Goal: Transaction & Acquisition: Purchase product/service

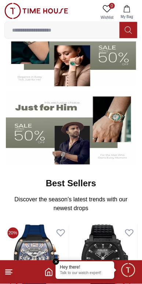
scroll to position [87, 0]
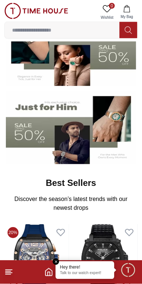
click at [125, 13] on button "My Bag" at bounding box center [127, 12] width 21 height 19
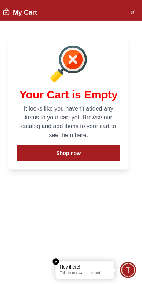
click at [135, 8] on icon "Close Account" at bounding box center [133, 11] width 6 height 9
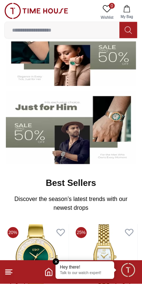
click at [53, 262] on em "Close tooltip" at bounding box center [56, 262] width 7 height 7
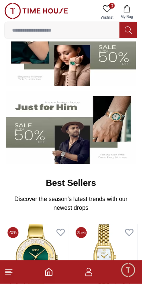
click at [92, 274] on icon "button" at bounding box center [89, 272] width 9 height 9
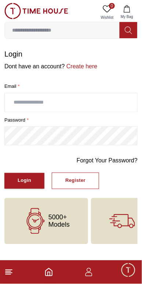
click at [26, 185] on div "Login" at bounding box center [25, 181] width 14 height 8
type input "**********"
click at [24, 185] on div "Login" at bounding box center [25, 181] width 14 height 8
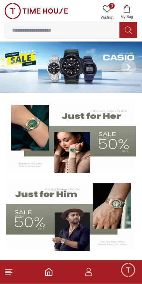
click at [127, 9] on icon "button" at bounding box center [127, 8] width 7 height 7
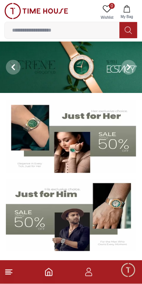
click at [11, 270] on line at bounding box center [9, 270] width 7 height 0
